Goal: Entertainment & Leisure: Consume media (video, audio)

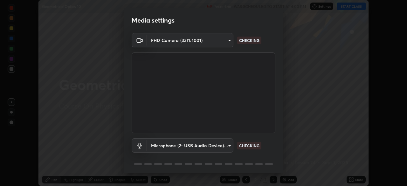
scroll to position [23, 0]
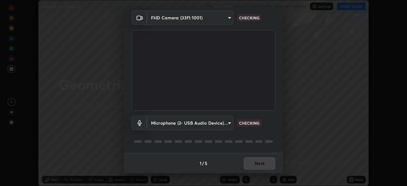
click at [249, 167] on div "1 / 5 Next" at bounding box center [203, 163] width 159 height 20
click at [249, 164] on div "1 / 5 Next" at bounding box center [203, 163] width 159 height 20
click at [250, 163] on div "1 / 5 Next" at bounding box center [203, 163] width 159 height 20
click at [250, 162] on div "1 / 5 Next" at bounding box center [203, 163] width 159 height 20
click at [251, 163] on div "1 / 5 Next" at bounding box center [203, 163] width 159 height 20
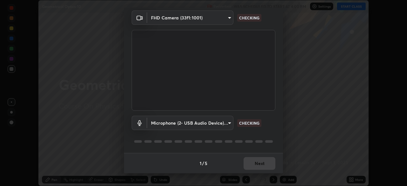
click at [250, 161] on div "1 / 5 Next" at bounding box center [203, 163] width 159 height 20
click at [247, 163] on div "1 / 5 Next" at bounding box center [203, 163] width 159 height 20
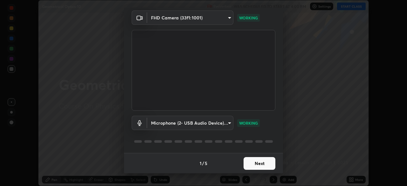
click at [252, 167] on button "Next" at bounding box center [259, 163] width 32 height 13
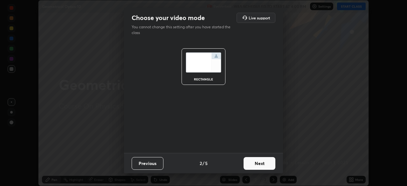
scroll to position [0, 0]
click at [252, 168] on button "Next" at bounding box center [259, 163] width 32 height 13
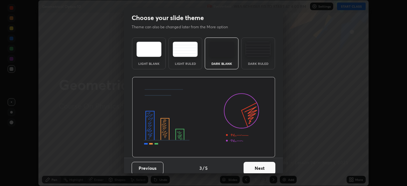
click at [254, 166] on button "Next" at bounding box center [259, 168] width 32 height 13
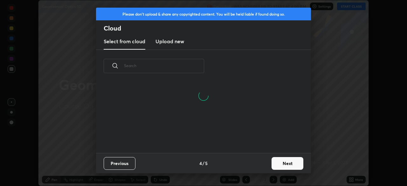
click at [278, 164] on button "Next" at bounding box center [287, 163] width 32 height 13
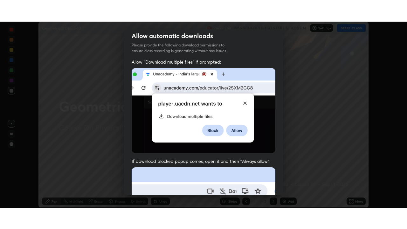
scroll to position [152, 0]
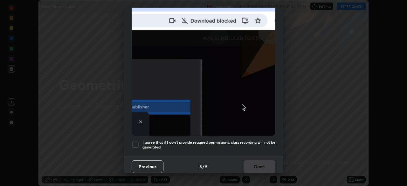
click at [136, 144] on div at bounding box center [136, 145] width 8 height 8
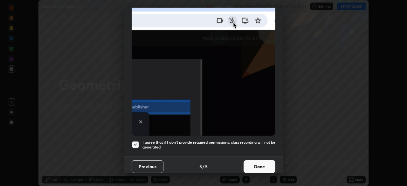
click at [254, 166] on button "Done" at bounding box center [259, 166] width 32 height 13
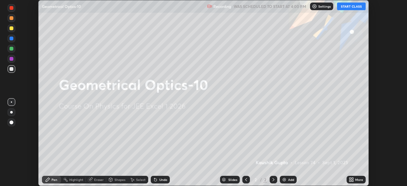
click at [350, 181] on icon at bounding box center [350, 181] width 2 height 2
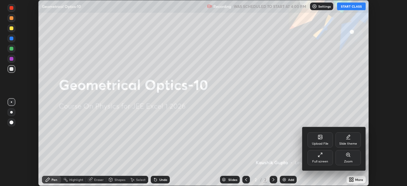
click at [326, 159] on div "Full screen" at bounding box center [319, 157] width 25 height 15
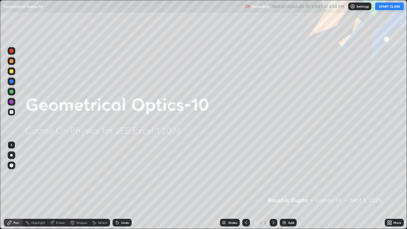
scroll to position [229, 407]
click at [386, 8] on button "START CLASS" at bounding box center [389, 7] width 29 height 8
click at [283, 186] on img at bounding box center [284, 222] width 5 height 5
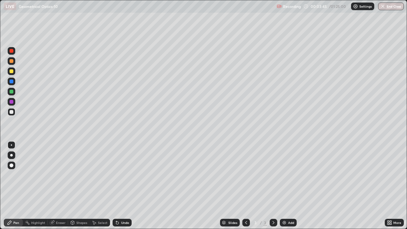
click at [10, 103] on div at bounding box center [12, 102] width 4 height 4
click at [12, 92] on div at bounding box center [12, 92] width 4 height 4
click at [286, 186] on div "Add" at bounding box center [288, 223] width 17 height 8
click at [12, 102] on div at bounding box center [12, 102] width 4 height 4
click at [117, 186] on icon at bounding box center [117, 222] width 5 height 5
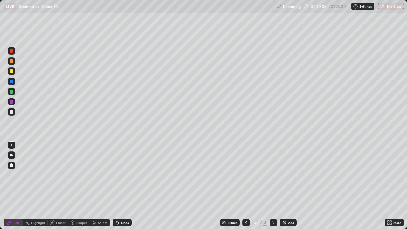
click at [116, 186] on icon at bounding box center [117, 223] width 3 height 3
click at [10, 93] on div at bounding box center [12, 92] width 4 height 4
click at [119, 186] on icon at bounding box center [117, 222] width 5 height 5
click at [117, 186] on icon at bounding box center [117, 222] width 5 height 5
click at [117, 186] on div "Undo" at bounding box center [122, 223] width 19 height 8
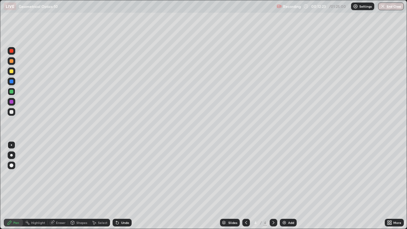
click at [118, 186] on icon at bounding box center [117, 222] width 5 height 5
click at [118, 186] on div "Undo" at bounding box center [122, 223] width 19 height 8
click at [117, 186] on div "Undo" at bounding box center [122, 223] width 19 height 8
click at [122, 186] on div "Undo" at bounding box center [125, 222] width 8 height 3
click at [122, 186] on div "Undo" at bounding box center [122, 223] width 19 height 8
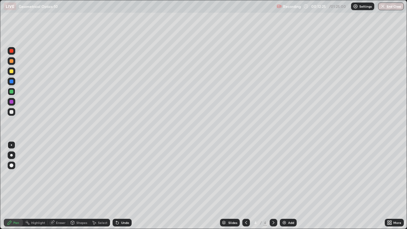
click at [120, 186] on div "Undo" at bounding box center [122, 223] width 19 height 8
click at [119, 186] on icon at bounding box center [117, 222] width 5 height 5
click at [10, 103] on div at bounding box center [12, 102] width 4 height 4
click at [10, 69] on div at bounding box center [12, 71] width 4 height 4
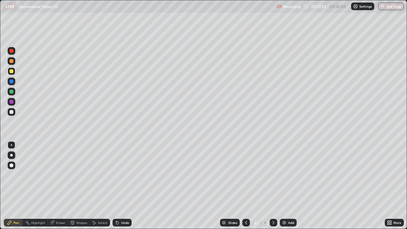
click at [121, 186] on div "Undo" at bounding box center [125, 222] width 8 height 3
click at [122, 186] on div "Undo" at bounding box center [125, 222] width 8 height 3
click at [124, 186] on div "Undo" at bounding box center [125, 222] width 8 height 3
click at [122, 186] on div "Undo" at bounding box center [125, 222] width 8 height 3
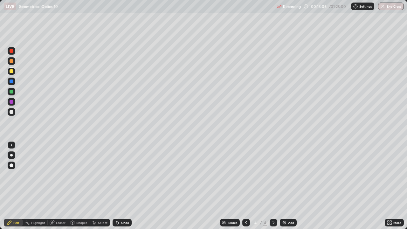
click at [125, 186] on div "Undo" at bounding box center [125, 222] width 8 height 3
click at [123, 186] on div "Undo" at bounding box center [125, 222] width 8 height 3
click at [122, 186] on div "Undo" at bounding box center [125, 222] width 8 height 3
click at [123, 186] on div "Undo" at bounding box center [122, 223] width 19 height 8
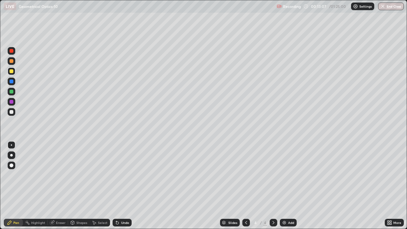
click at [124, 186] on div "Undo" at bounding box center [122, 223] width 19 height 8
click at [123, 186] on div "Undo" at bounding box center [122, 223] width 19 height 8
click at [124, 186] on div "Undo" at bounding box center [125, 222] width 8 height 3
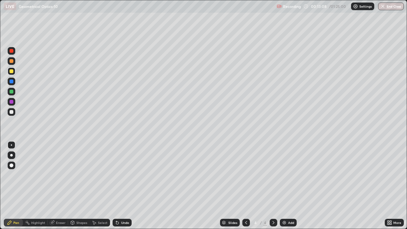
click at [124, 186] on div "Undo" at bounding box center [125, 222] width 8 height 3
click at [289, 186] on div "Add" at bounding box center [291, 222] width 6 height 3
click at [8, 72] on div at bounding box center [12, 71] width 8 height 8
click at [10, 58] on div at bounding box center [12, 61] width 8 height 8
click at [11, 49] on div at bounding box center [12, 51] width 4 height 4
